Goal: Task Accomplishment & Management: Manage account settings

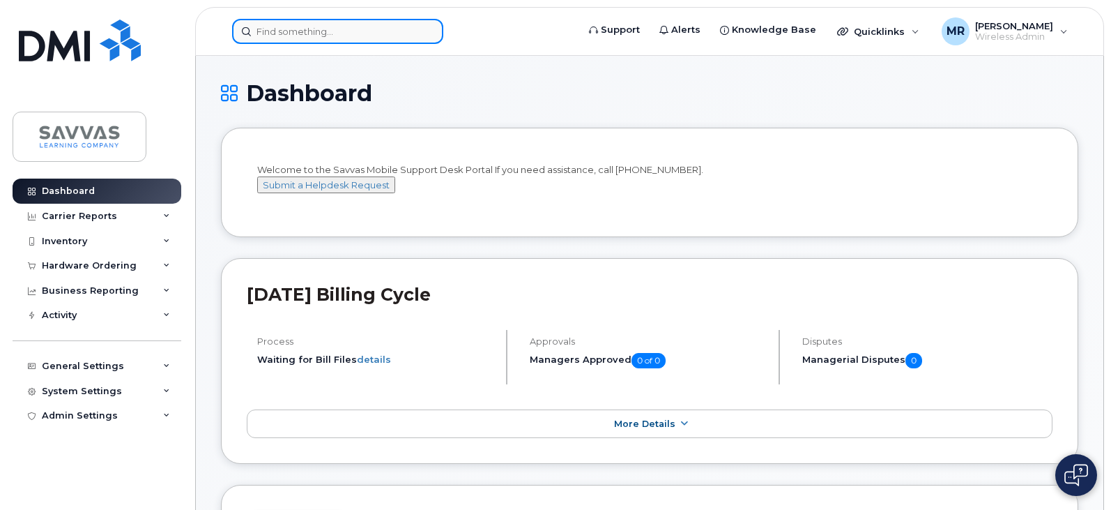
click at [358, 32] on input at bounding box center [337, 31] width 211 height 25
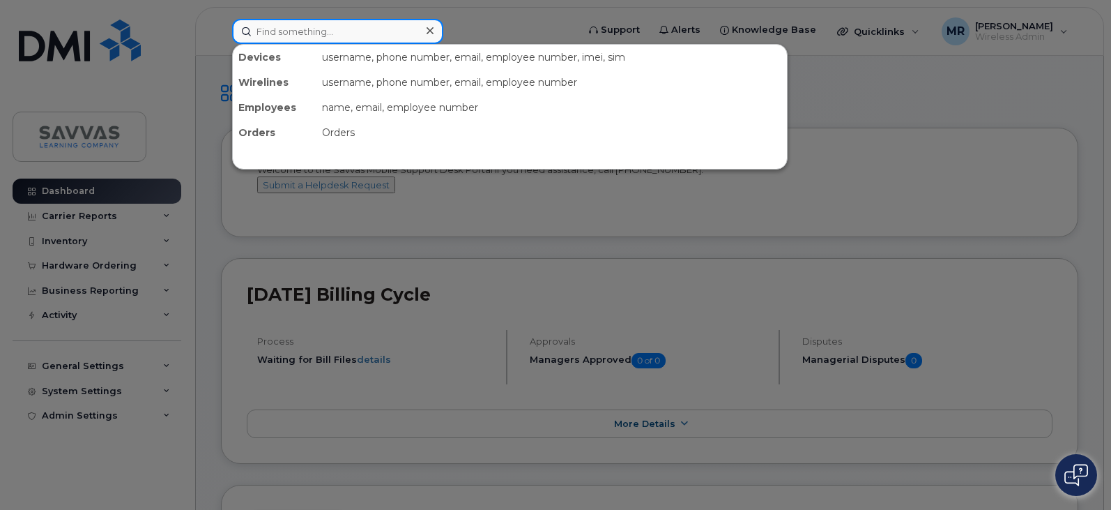
paste input "[PERSON_NAME]"
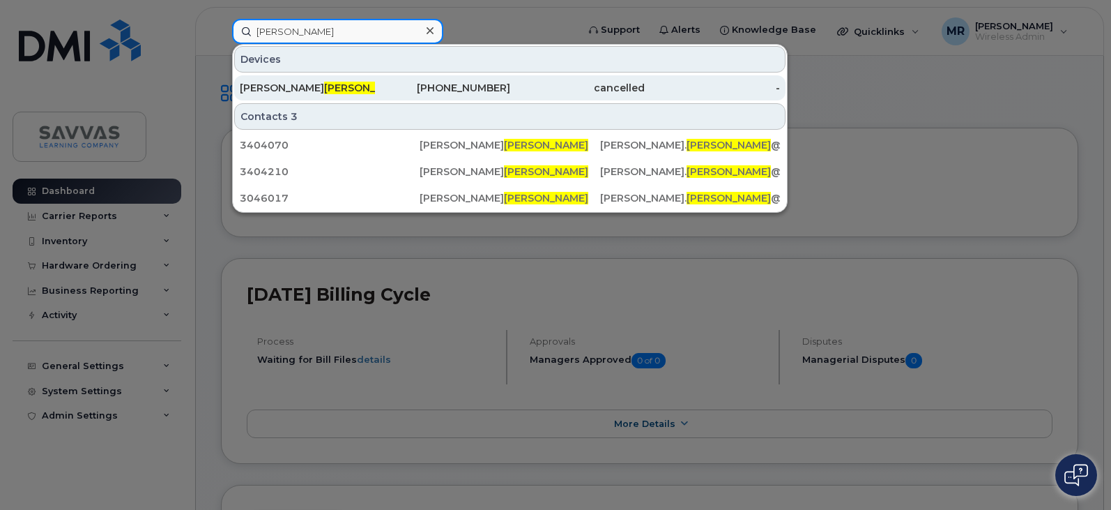
type input "[PERSON_NAME]"
click at [358, 86] on div "[PERSON_NAME]" at bounding box center [307, 88] width 135 height 14
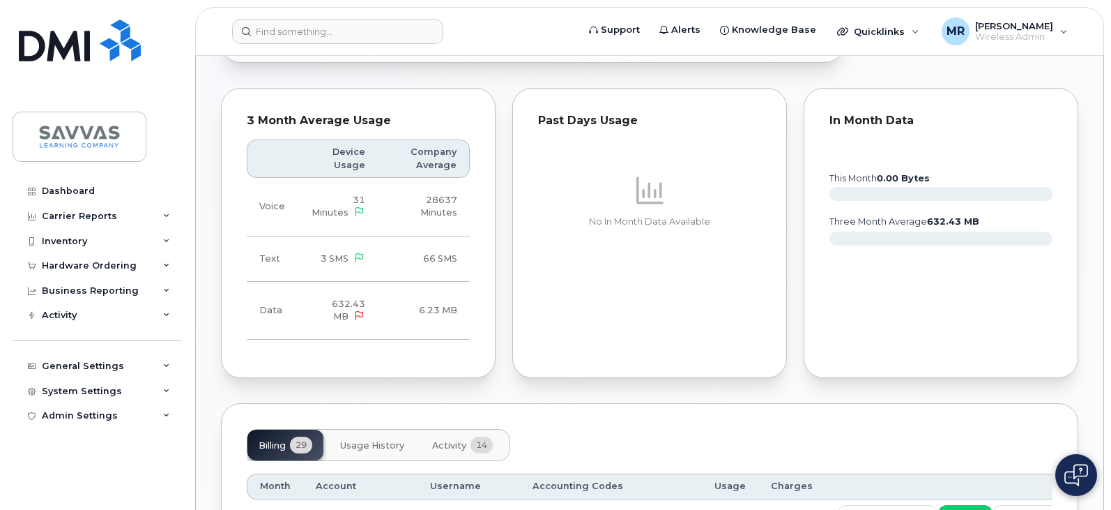
scroll to position [1046, 0]
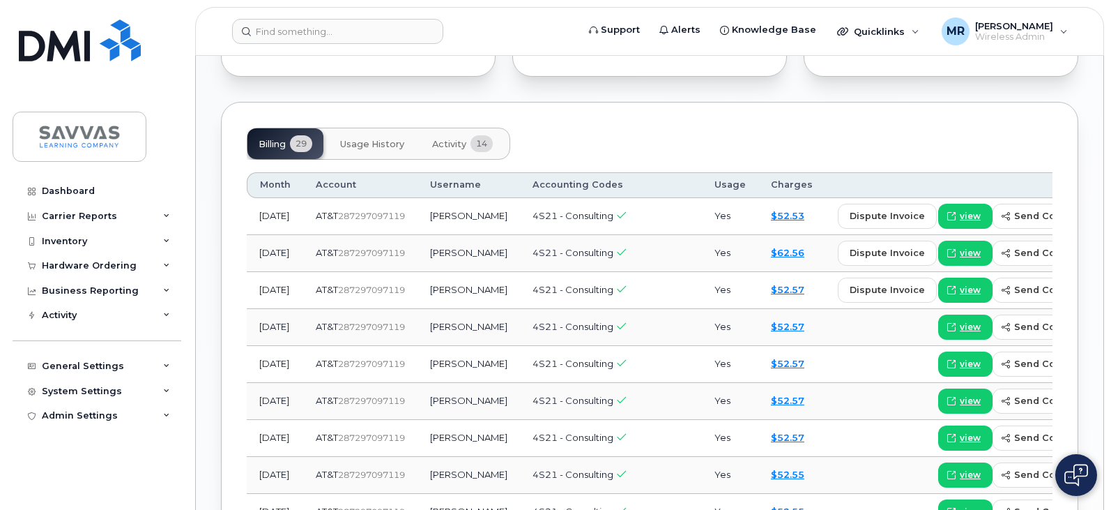
click at [427, 128] on button "Activity 14" at bounding box center [462, 143] width 83 height 31
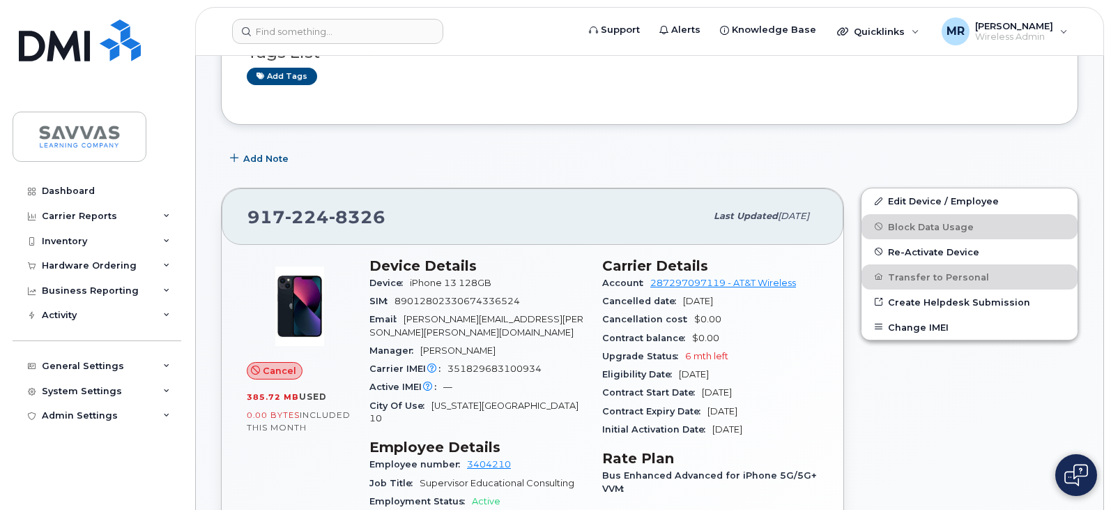
scroll to position [0, 0]
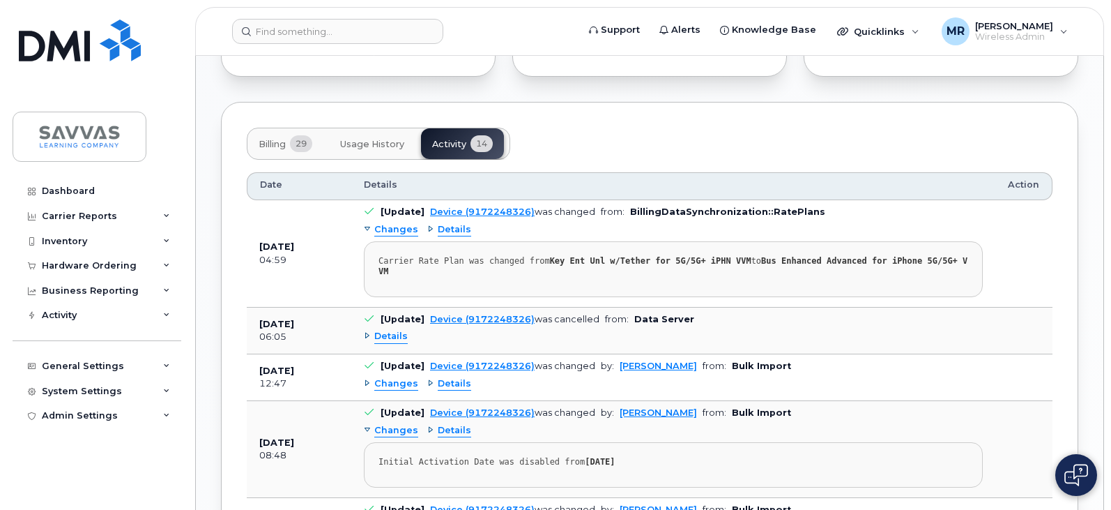
click at [375, 139] on span "Usage History" at bounding box center [372, 144] width 64 height 11
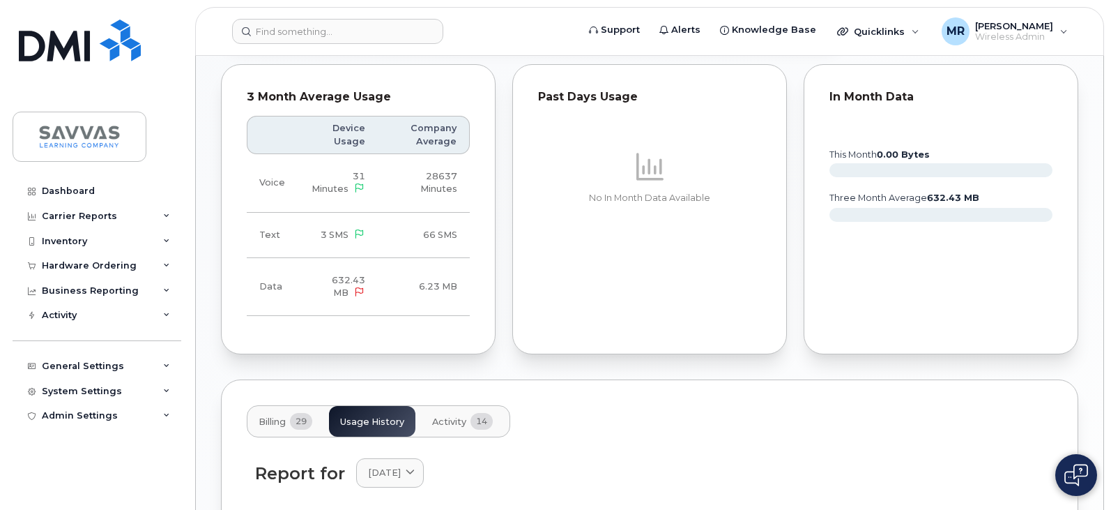
scroll to position [767, 0]
click at [453, 418] on span "Activity" at bounding box center [449, 423] width 34 height 11
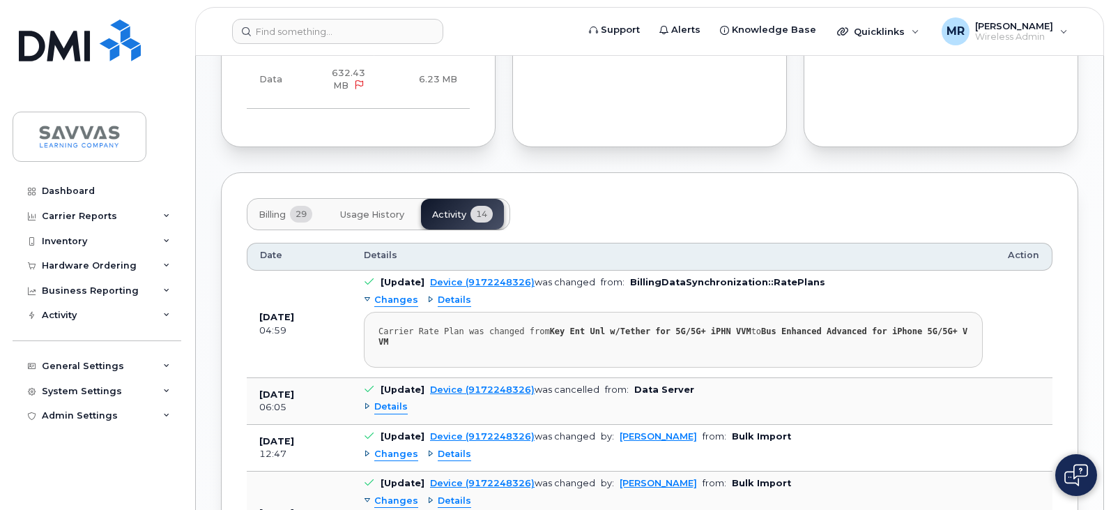
scroll to position [976, 0]
click at [373, 208] on span "Usage History" at bounding box center [372, 213] width 64 height 11
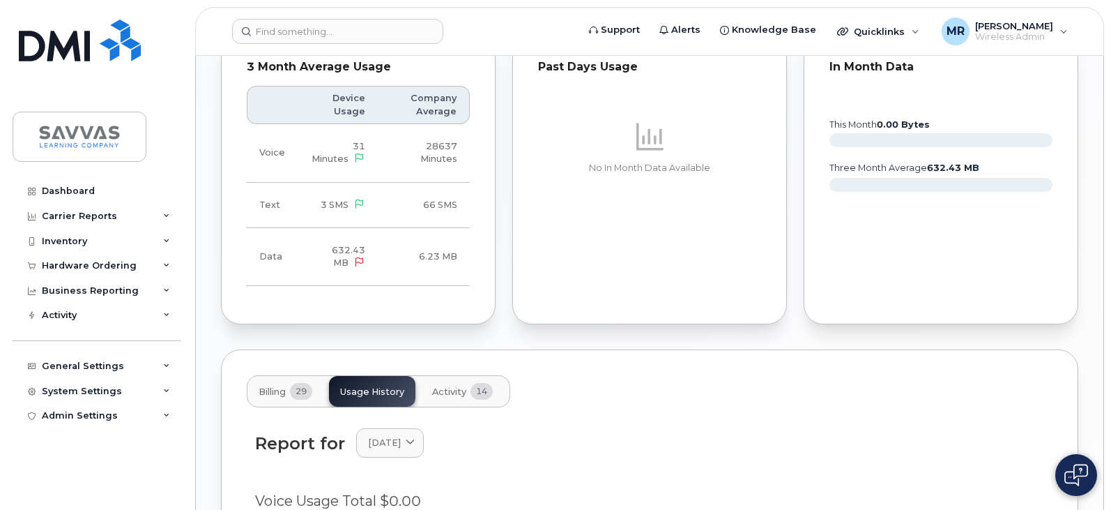
scroll to position [1046, 0]
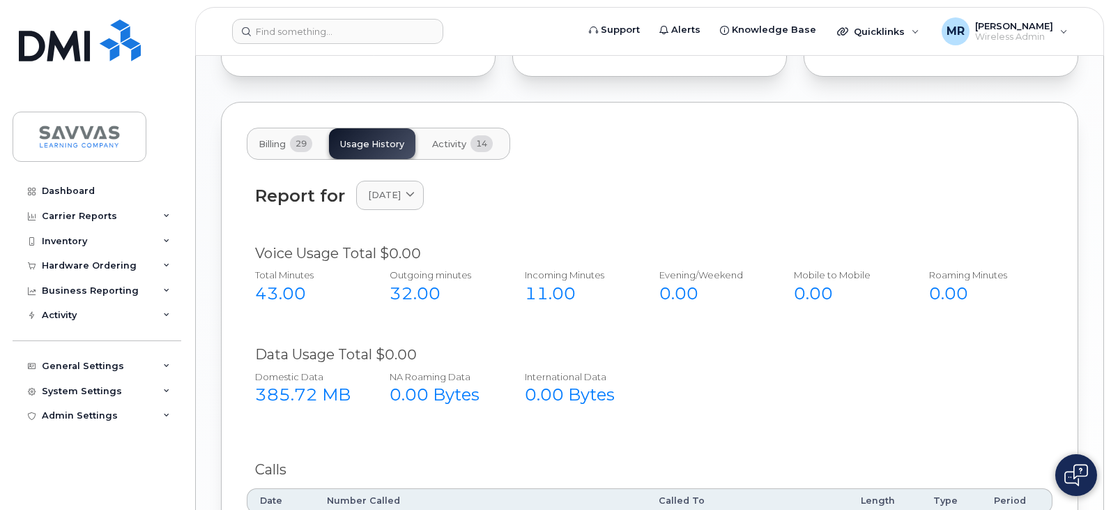
click at [452, 139] on span "Activity" at bounding box center [449, 144] width 34 height 11
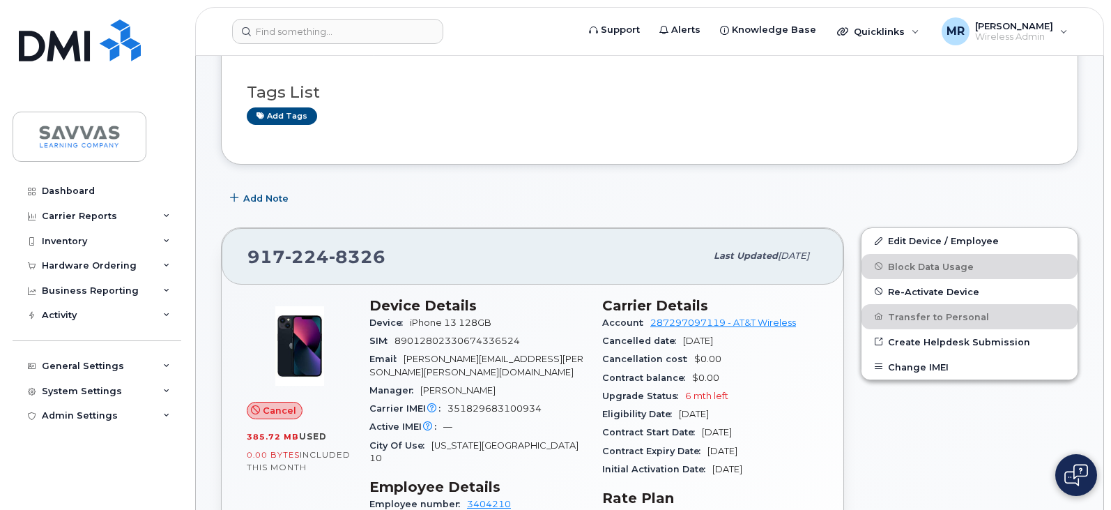
scroll to position [0, 0]
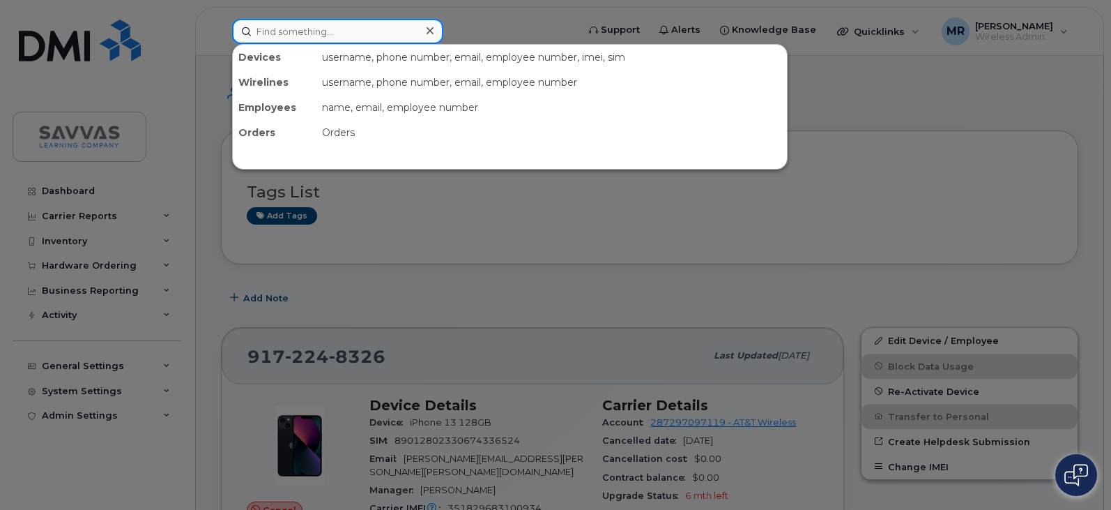
click at [289, 35] on input at bounding box center [337, 31] width 211 height 25
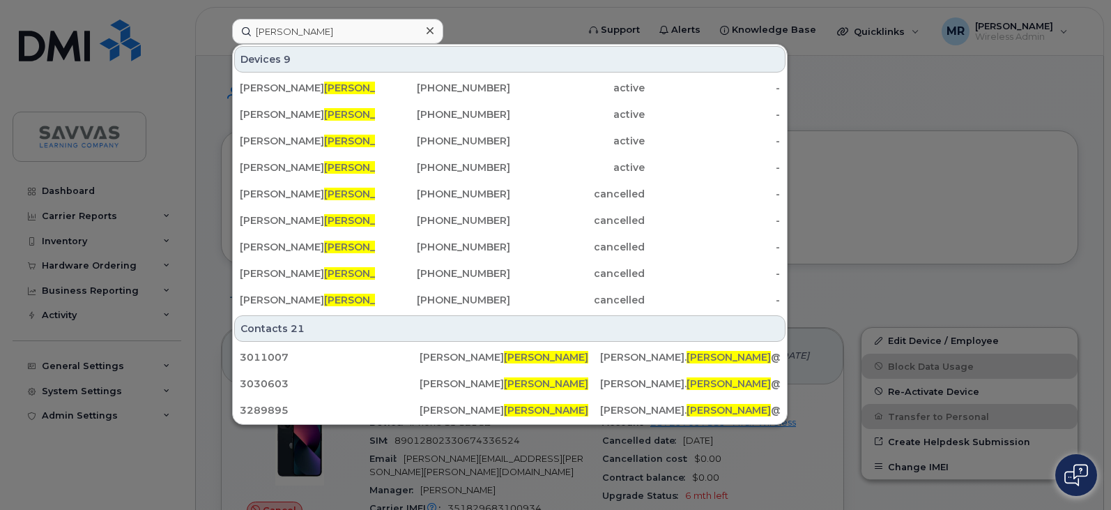
drag, startPoint x: 367, startPoint y: 45, endPoint x: 362, endPoint y: 39, distance: 7.4
click at [366, 44] on div "Devices 9 MELISSA SMITH 267-432-7946 active - JENNIFER SMITH 631-793-0288 activ…" at bounding box center [510, 234] width 556 height 381
click at [361, 36] on input "smith" at bounding box center [337, 31] width 211 height 25
paste input "jen.smith@savvas.com"
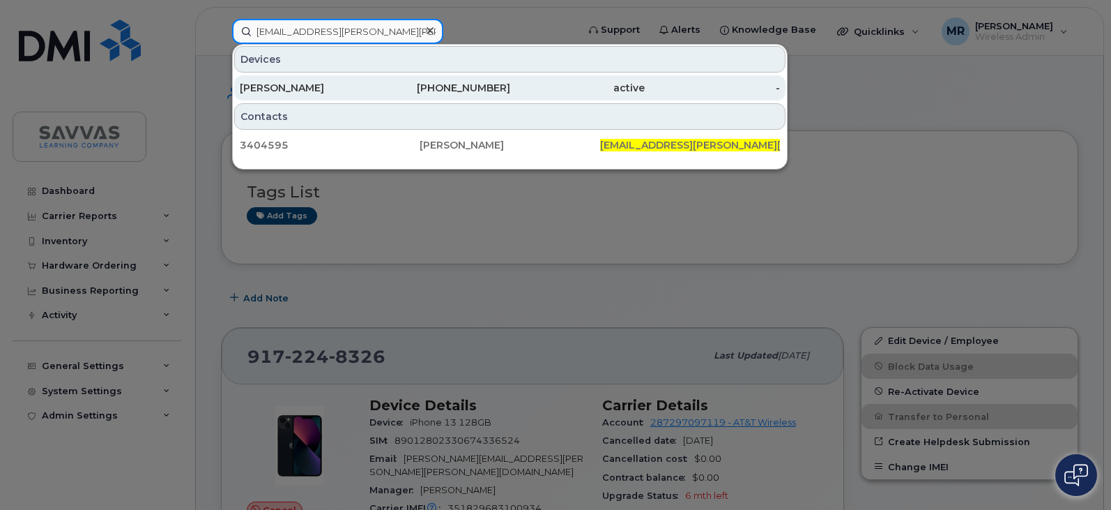
type input "jen.smith@savvas.com"
click at [396, 88] on div "631-793-0288" at bounding box center [442, 88] width 135 height 14
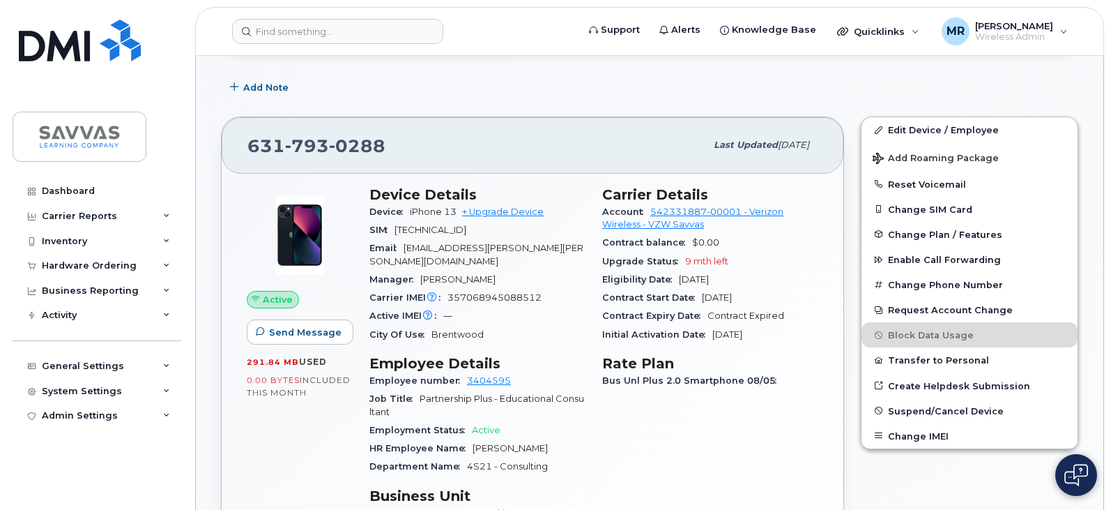
scroll to position [209, 0]
click at [958, 408] on span "Suspend/Cancel Device" at bounding box center [946, 411] width 116 height 10
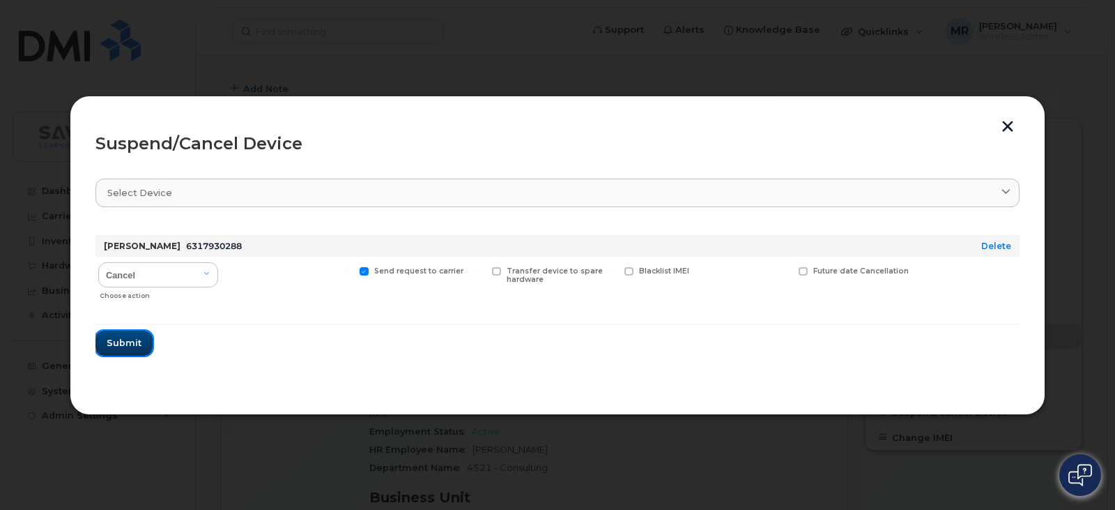
click at [129, 346] on span "Submit" at bounding box center [124, 342] width 35 height 13
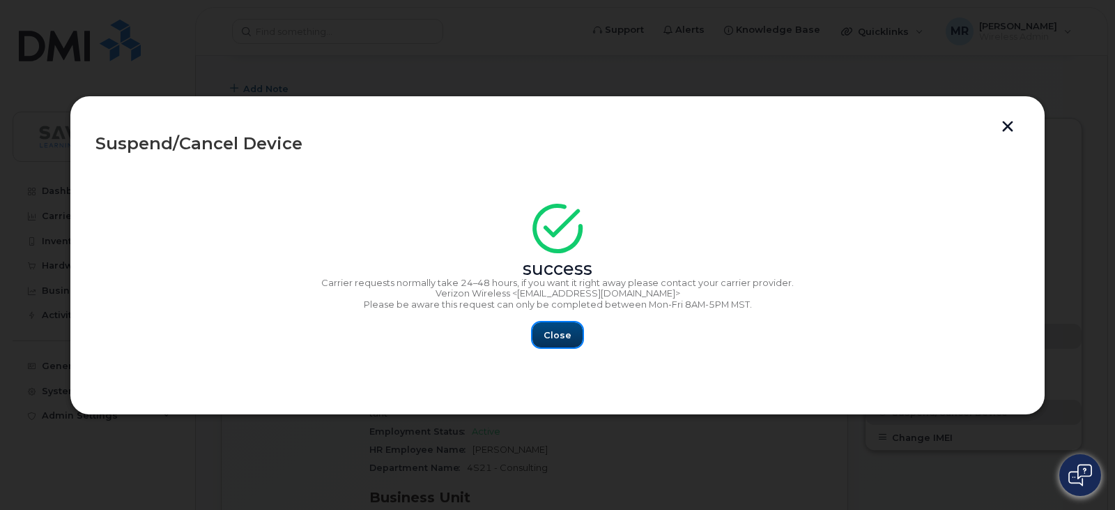
click at [551, 346] on button "Close" at bounding box center [558, 334] width 50 height 25
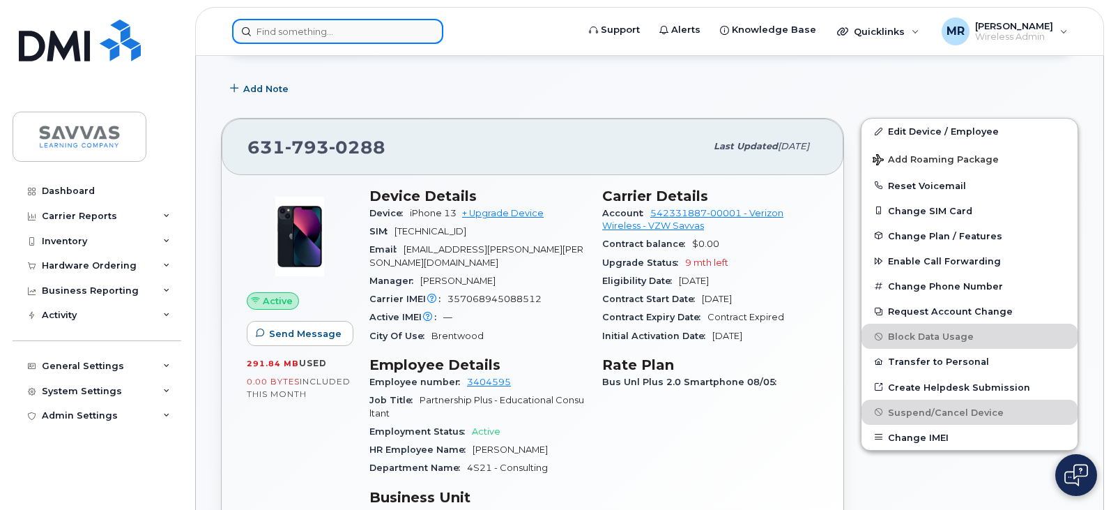
click at [349, 21] on input at bounding box center [337, 31] width 211 height 25
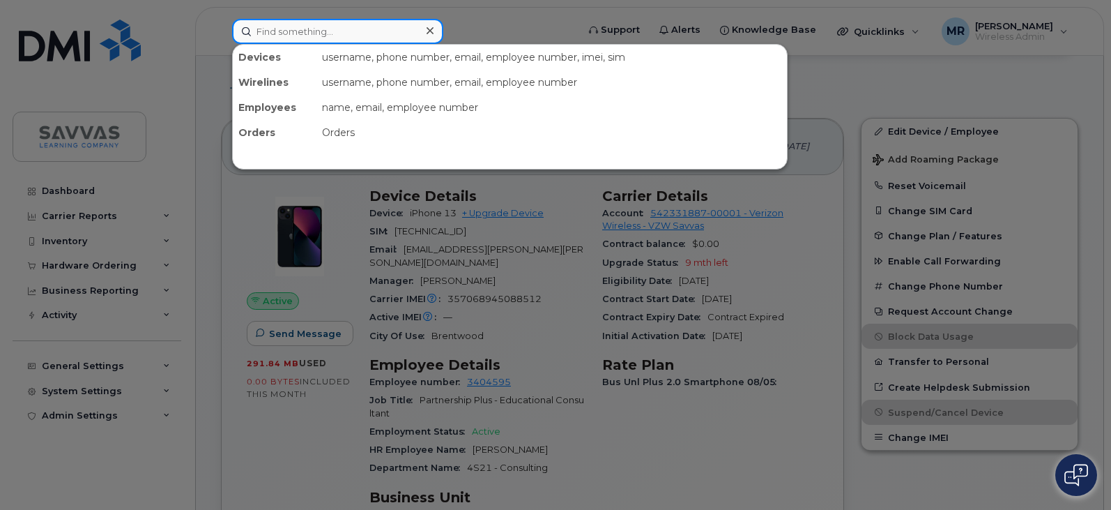
paste input "Patterson"
type input "Patterson"
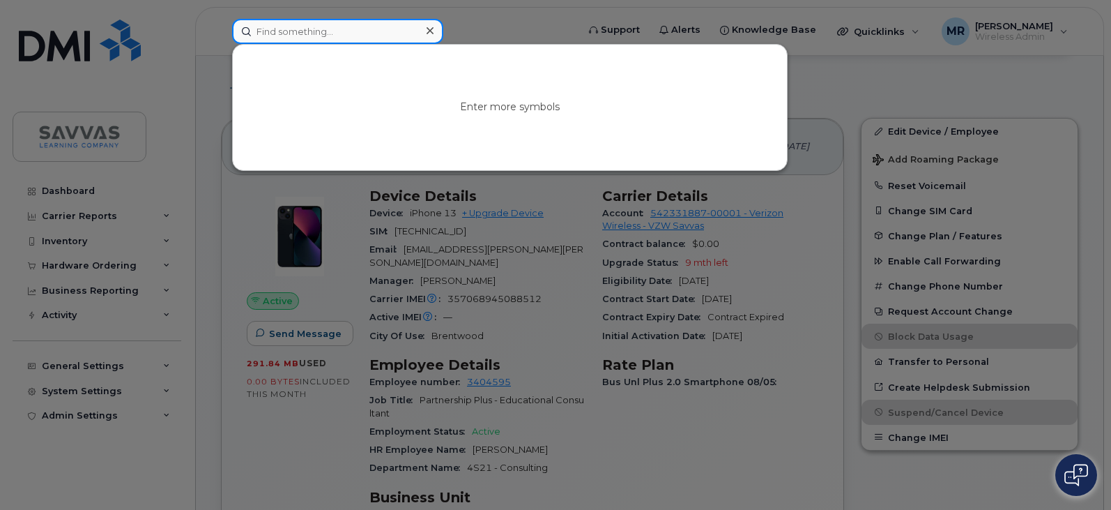
click at [360, 34] on input at bounding box center [337, 31] width 211 height 25
paste input "kenda.daniels@savvas.com"
drag, startPoint x: 381, startPoint y: 34, endPoint x: 285, endPoint y: 42, distance: 96.5
click at [285, 42] on input "kenda.daniels@savvas.com" at bounding box center [337, 31] width 211 height 25
paste input "Daniels"
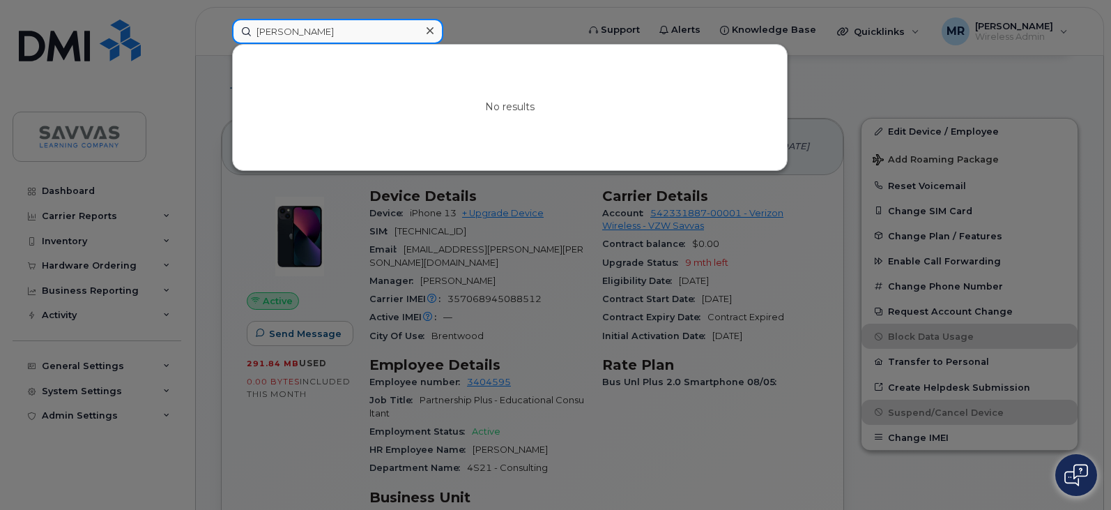
type input "Daniels"
